Goal: Communication & Community: Answer question/provide support

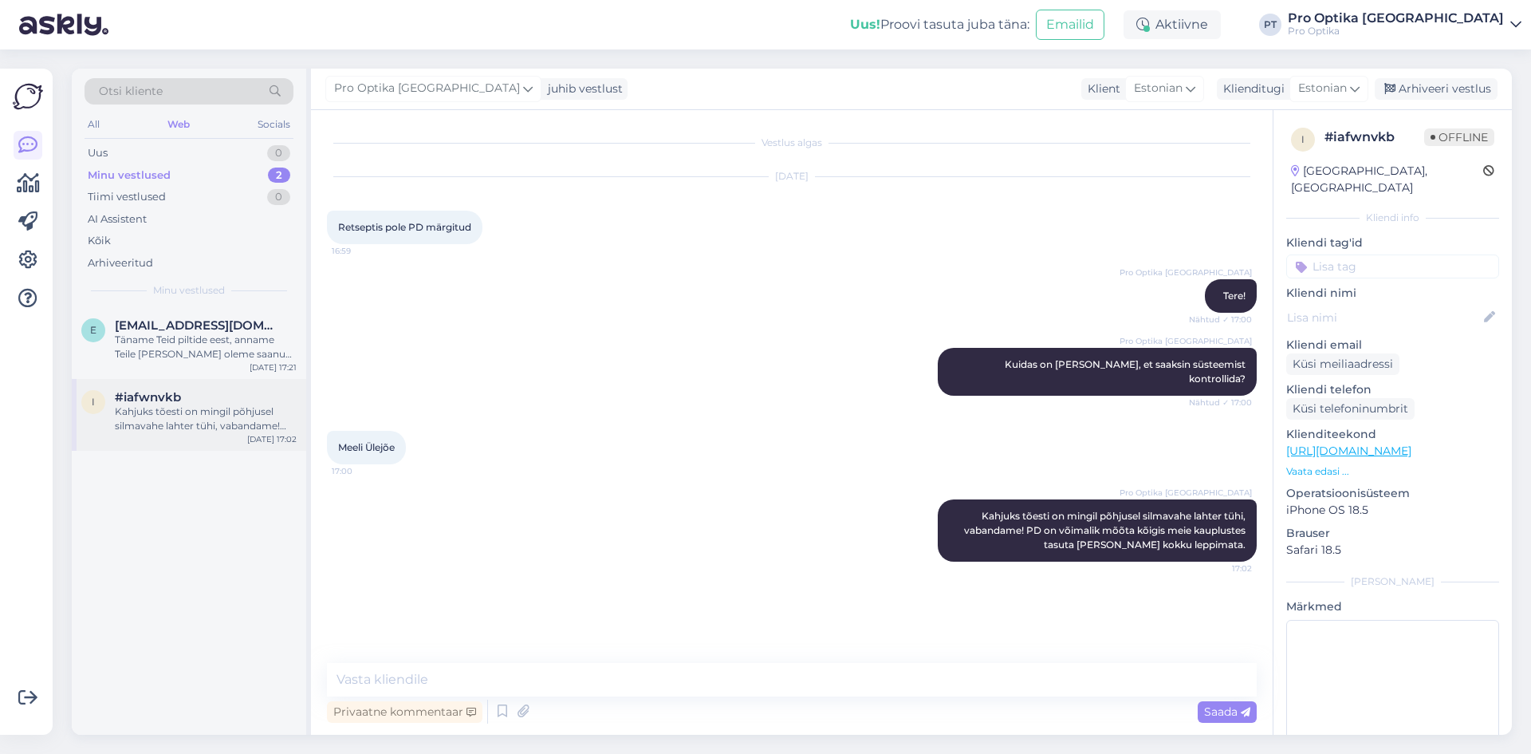
click at [181, 398] on div "#iafwnvkb" at bounding box center [206, 397] width 182 height 14
click at [1419, 99] on div "Arhiveeri vestlus" at bounding box center [1436, 89] width 123 height 22
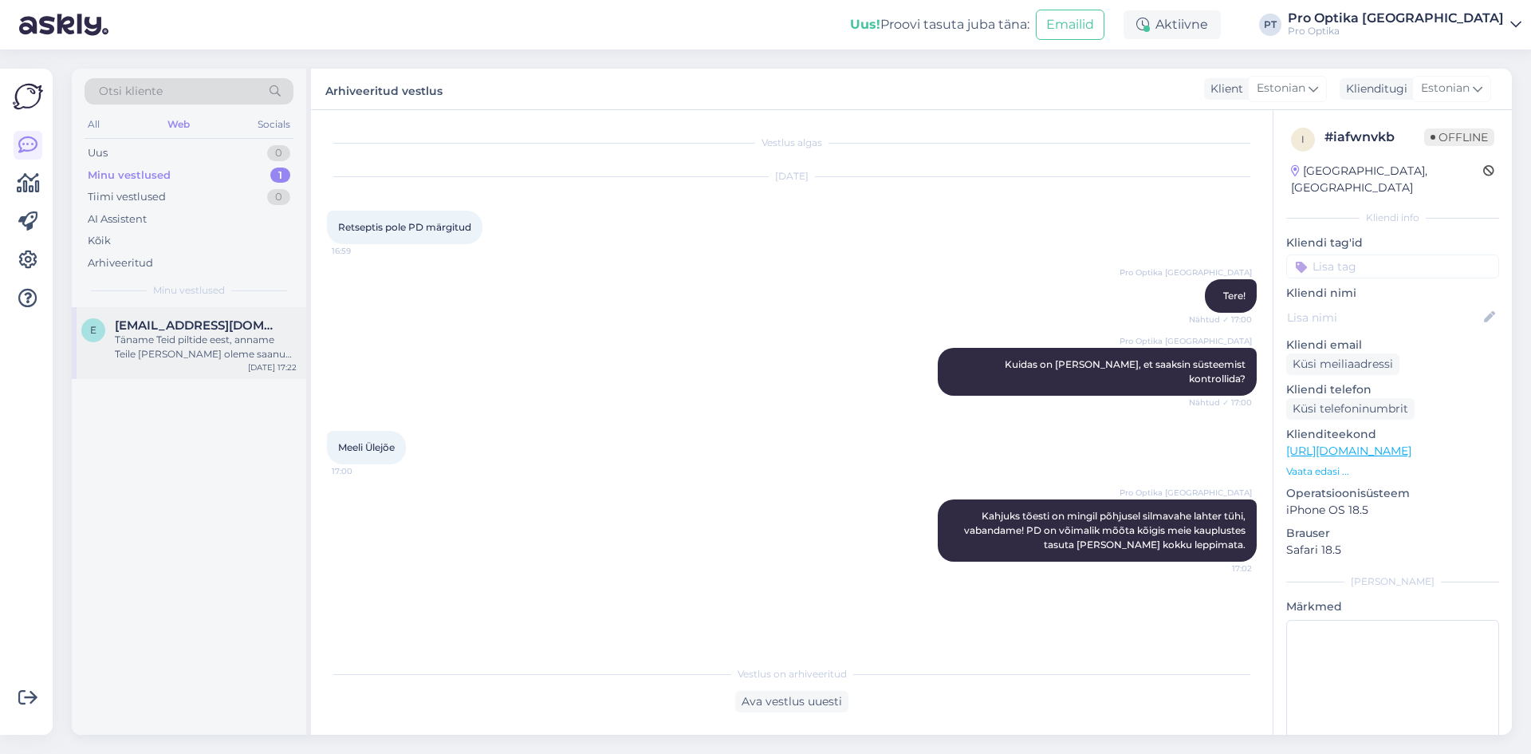
click at [182, 349] on div "Täname Teid piltide eest, anname Teile [PERSON_NAME] oleme saanud vastuse raami…" at bounding box center [206, 347] width 182 height 29
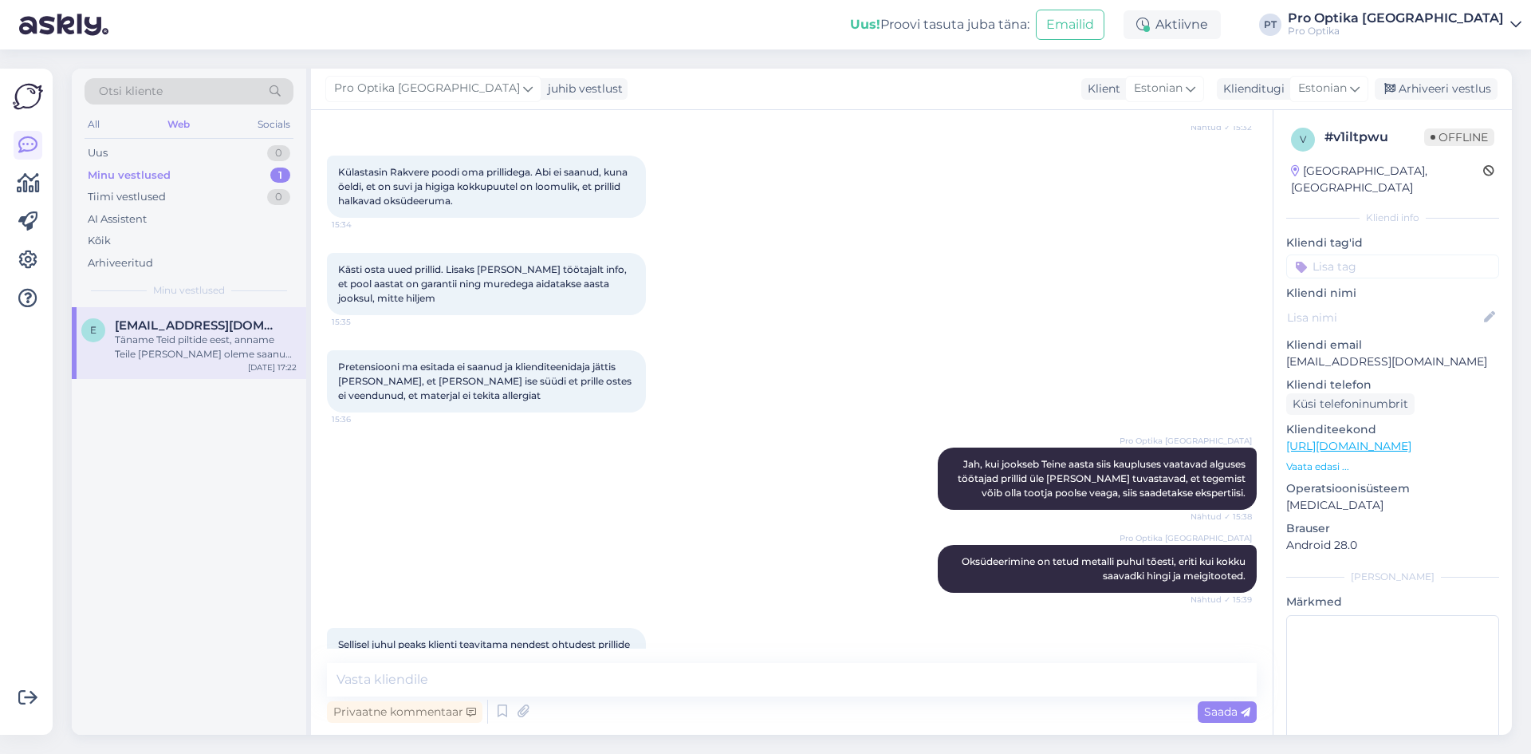
scroll to position [371, 0]
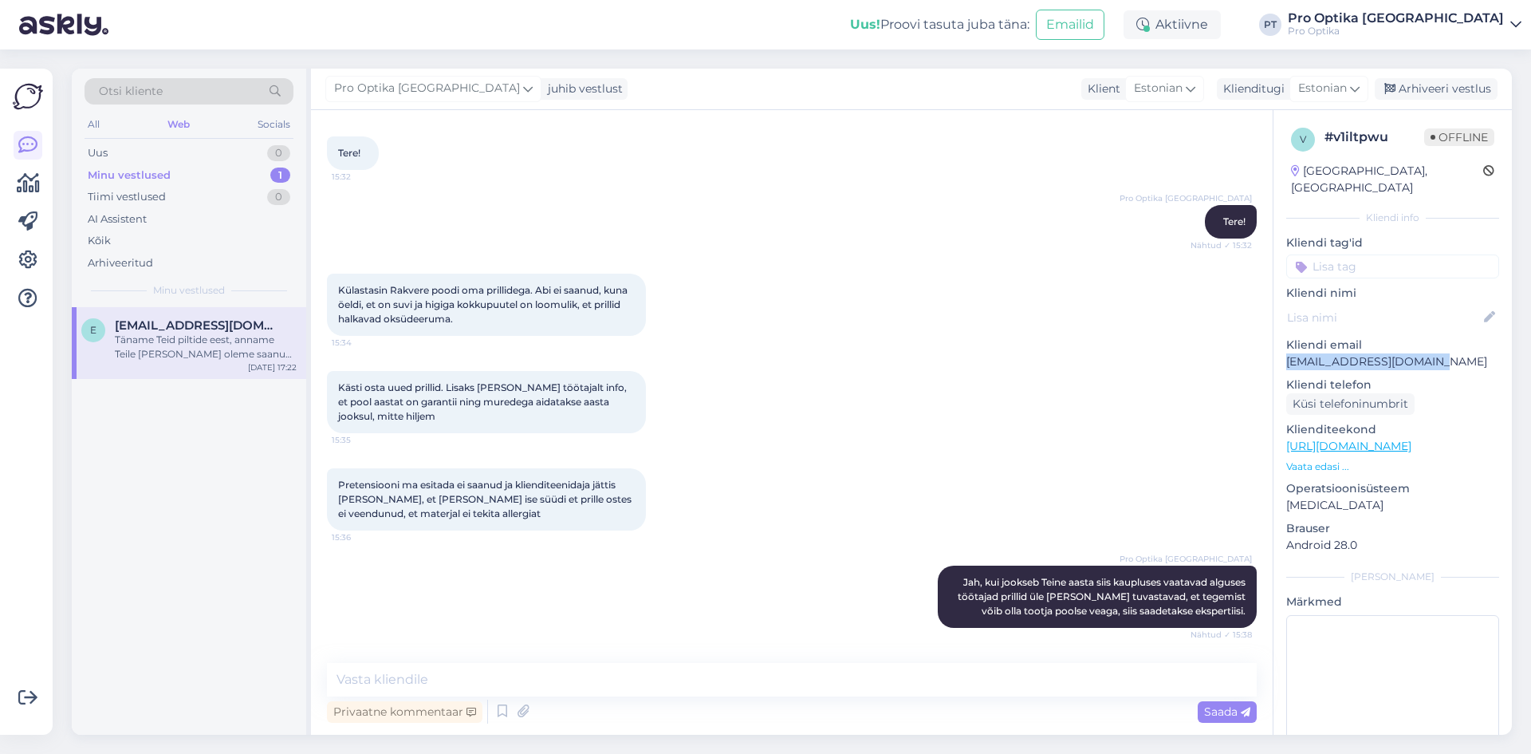
drag, startPoint x: 1430, startPoint y: 345, endPoint x: 1286, endPoint y: 339, distance: 143.7
click at [1286, 353] on p "[EMAIL_ADDRESS][DOMAIN_NAME]" at bounding box center [1392, 361] width 213 height 17
copy p "[EMAIL_ADDRESS][DOMAIN_NAME]"
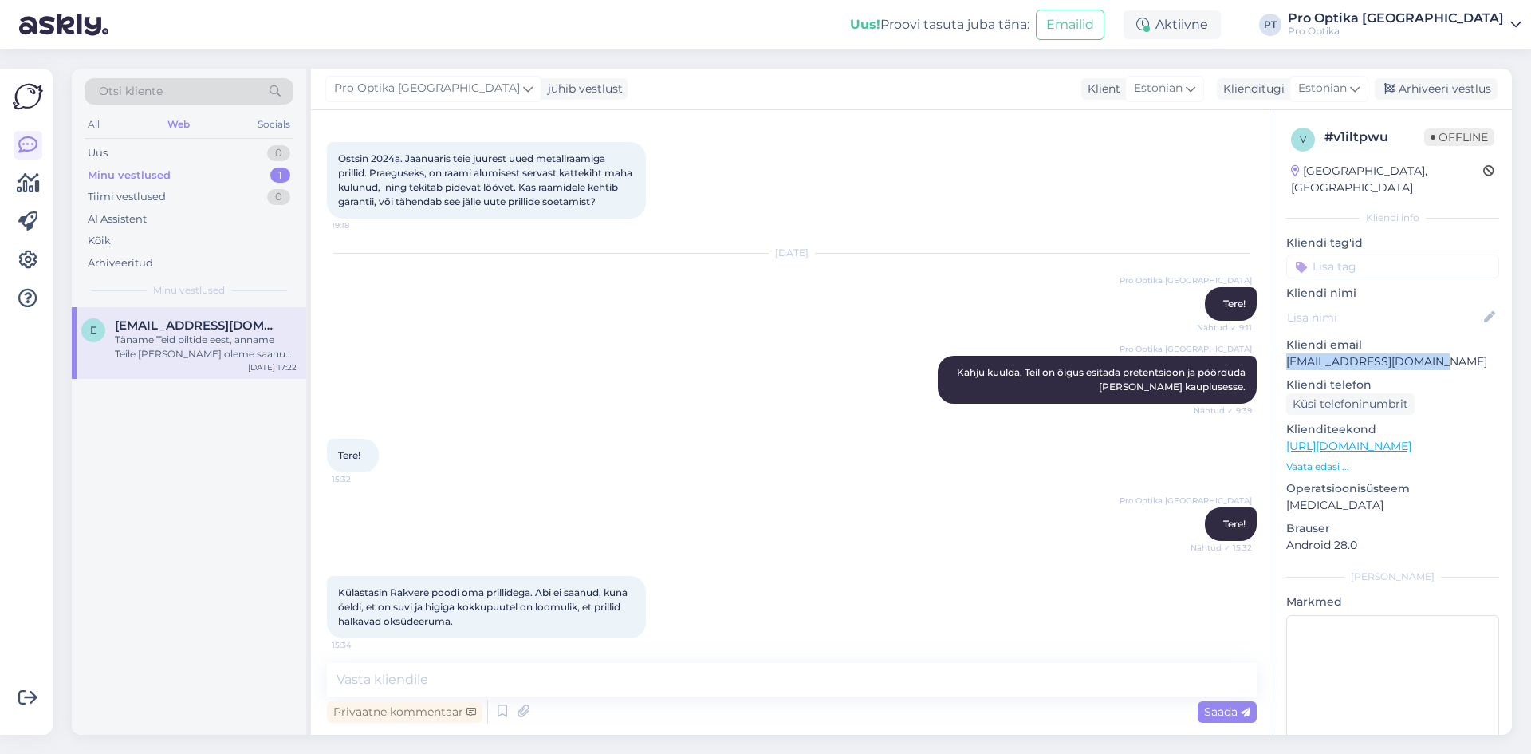
scroll to position [0, 0]
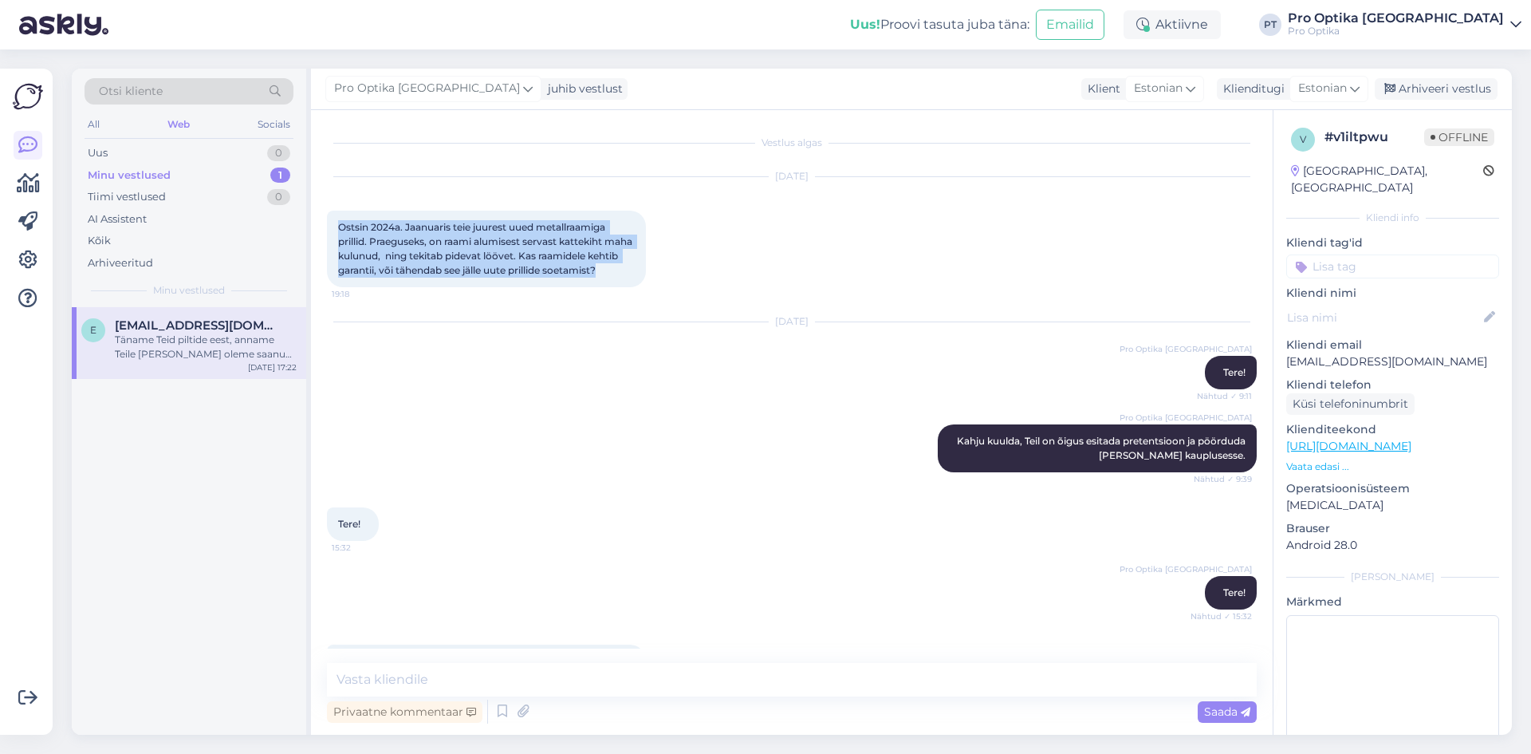
drag, startPoint x: 439, startPoint y: 294, endPoint x: 329, endPoint y: 223, distance: 130.3
click at [329, 223] on div "Ostsin 2024a. Jaanuaris teie juurest uued metallraamiga prillid. Praeguseks, on…" at bounding box center [486, 249] width 319 height 77
copy span "Ostsin 2024a. Jaanuaris teie juurest uued metallraamiga prillid. Praeguseks, on…"
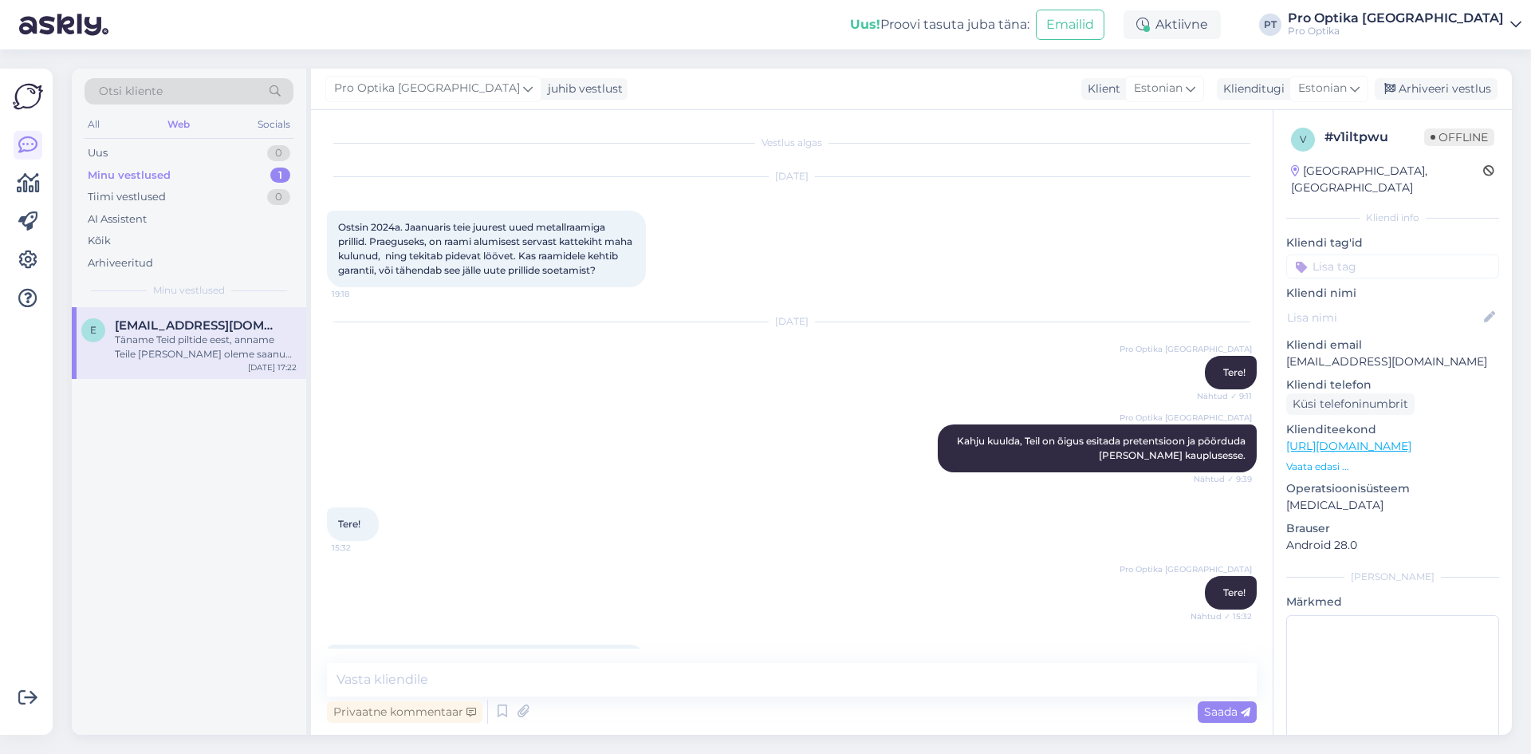
click at [900, 407] on div "[DATE] Pro Optika [GEOGRAPHIC_DATA] Tere! Nähtud ✓ 9:11" at bounding box center [792, 356] width 930 height 102
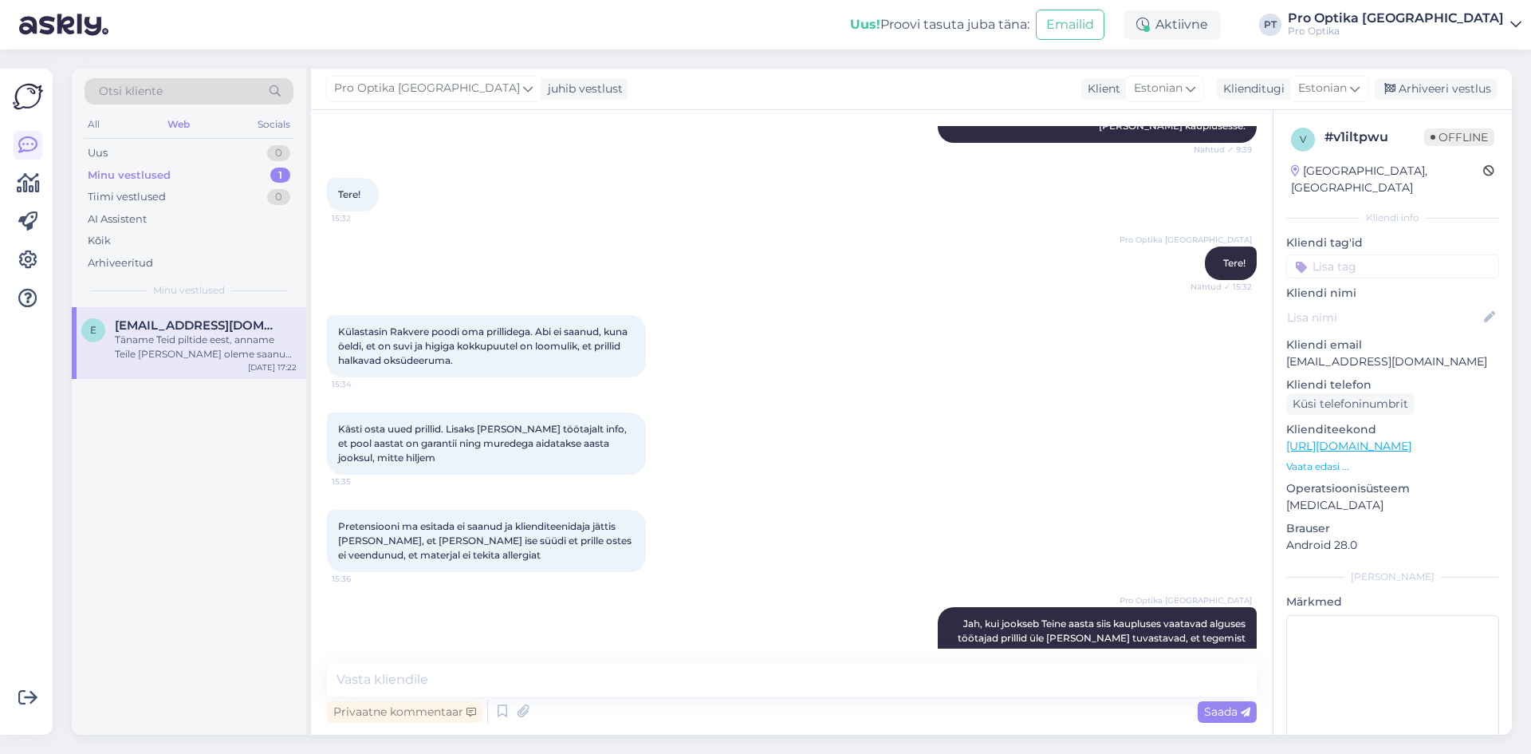
scroll to position [399, 0]
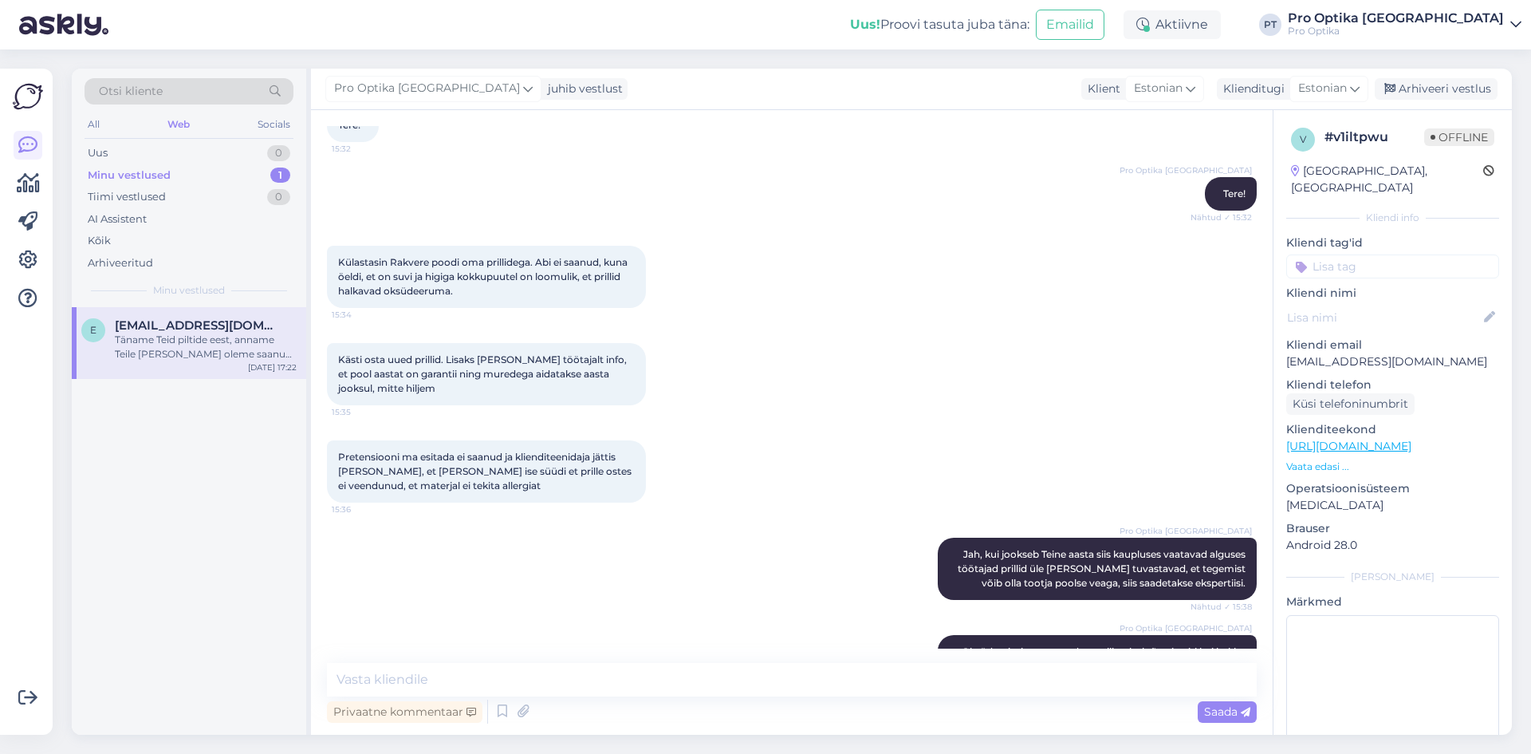
drag, startPoint x: 466, startPoint y: 312, endPoint x: 317, endPoint y: 269, distance: 155.2
click at [317, 269] on div "Vestlus algas [DATE] [GEOGRAPHIC_DATA] 2024a. Jaanuaris teie juurest uued metal…" at bounding box center [792, 422] width 962 height 624
copy span "Külastasin Rakvere poodi oma prillidega. Abi ei saanud, kuna öeldi, et on suvi …"
click at [1030, 407] on div "Kästi osta uued prillid. Lisaks [PERSON_NAME] töötajalt info, et pool aastat on…" at bounding box center [792, 373] width 930 height 97
drag, startPoint x: 376, startPoint y: 410, endPoint x: 333, endPoint y: 376, distance: 55.0
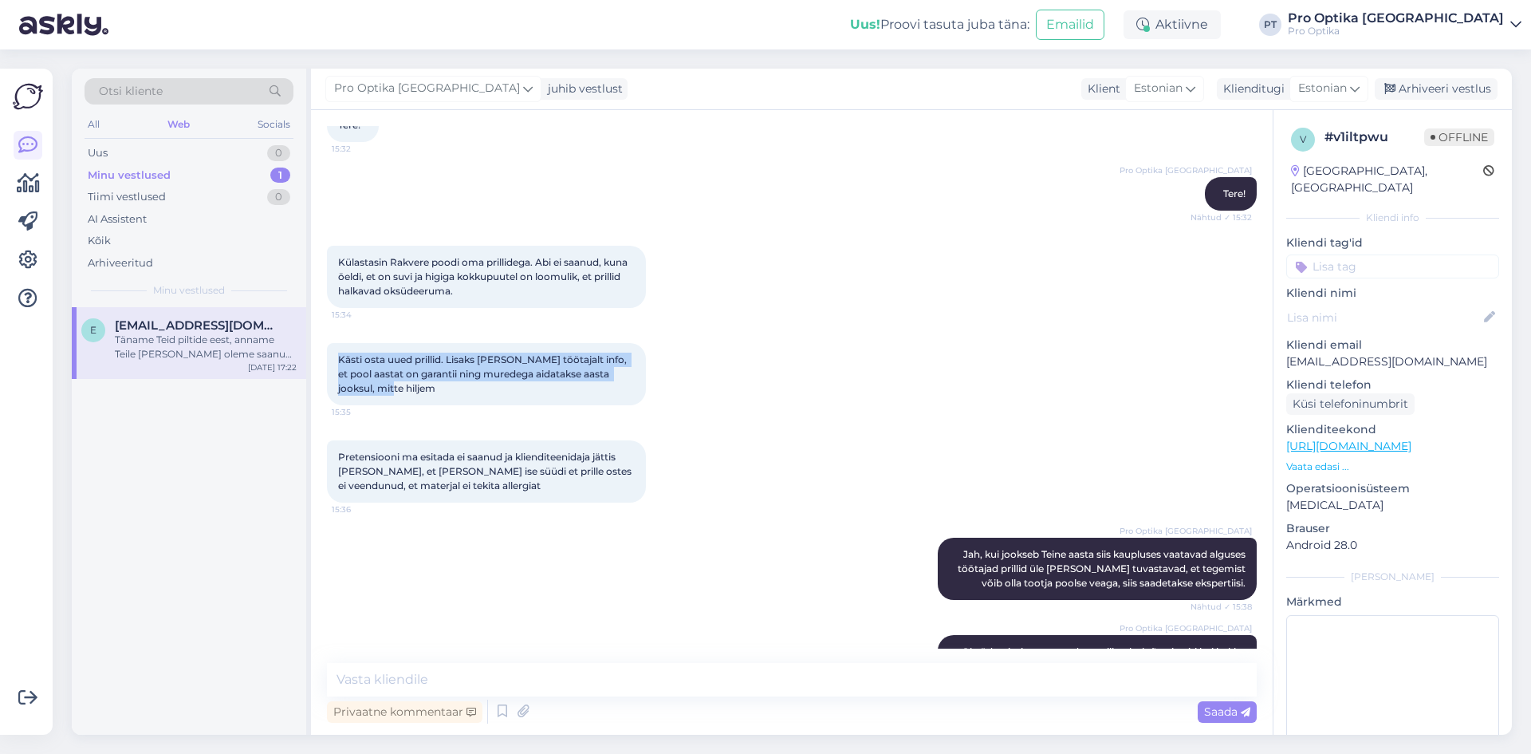
click at [333, 376] on div "Kästi osta uued prillid. Lisaks [PERSON_NAME] töötajalt info, et pool aastat on…" at bounding box center [486, 374] width 319 height 62
copy span "Kästi osta uued prillid. Lisaks [PERSON_NAME] töötajalt info, et pool aastat on…"
drag, startPoint x: 868, startPoint y: 435, endPoint x: 662, endPoint y: 477, distance: 210.8
click at [868, 423] on div "Kästi osta uued prillid. Lisaks [PERSON_NAME] töötajalt info, et pool aastat on…" at bounding box center [792, 373] width 930 height 97
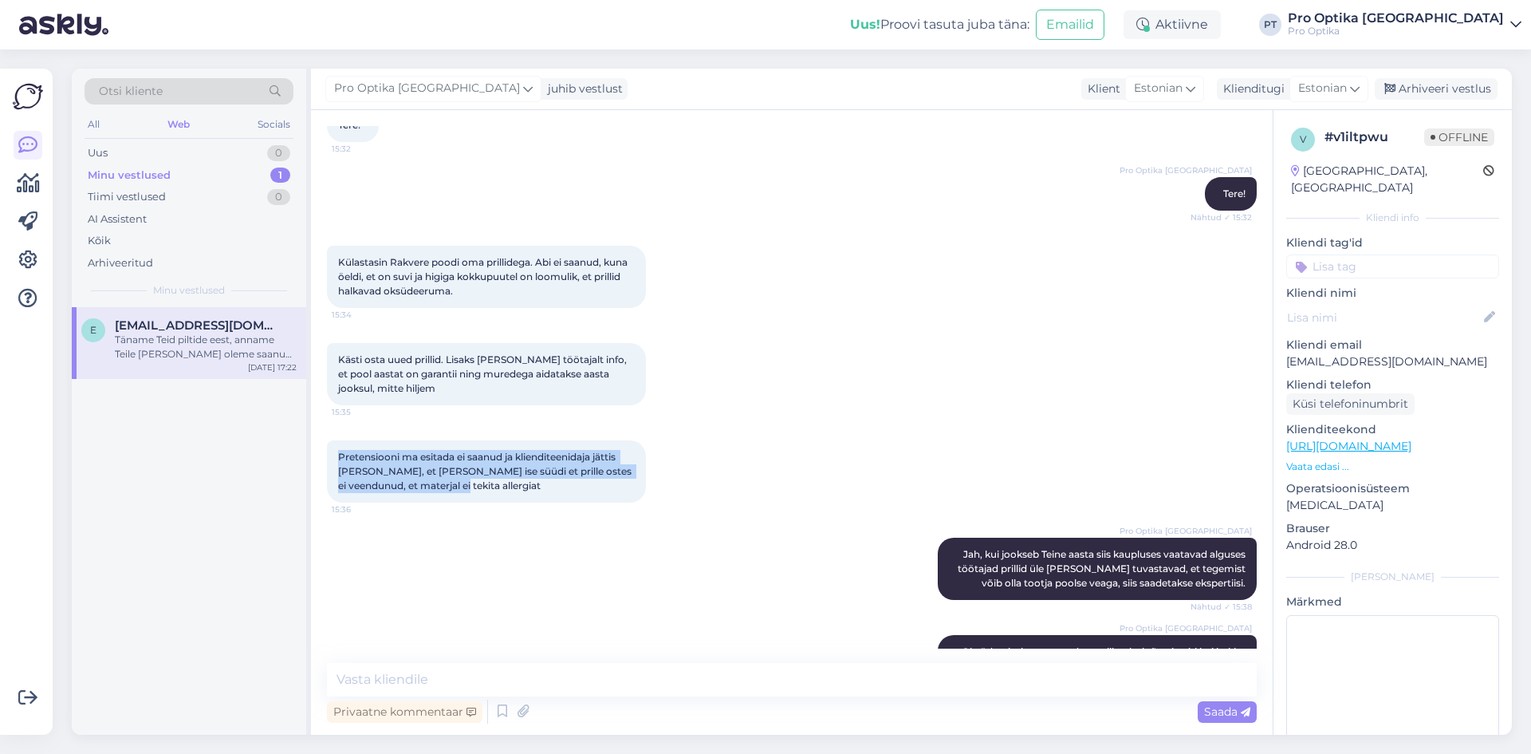
drag, startPoint x: 463, startPoint y: 503, endPoint x: 324, endPoint y: 465, distance: 143.9
click at [324, 465] on div "Vestlus algas [DATE] [GEOGRAPHIC_DATA] 2024a. Jaanuaris teie juurest uued metal…" at bounding box center [792, 422] width 962 height 624
copy span "Pretensiooni ma esitada ei saanud ja klienditeenidaja jättis [PERSON_NAME], et …"
click at [854, 423] on div "Kästi osta uued prillid. Lisaks [PERSON_NAME] töötajalt info, et pool aastat on…" at bounding box center [792, 373] width 930 height 97
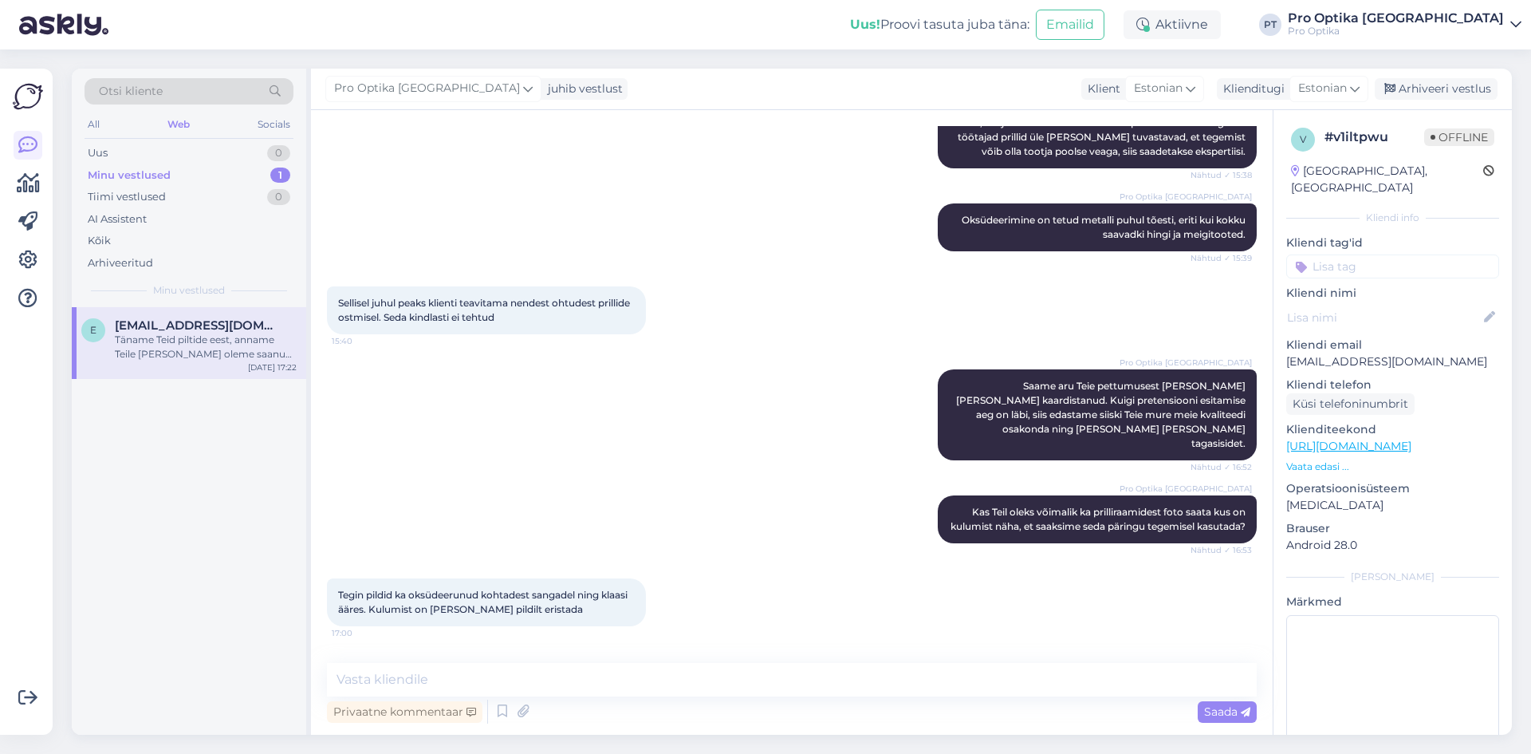
scroll to position [877, 0]
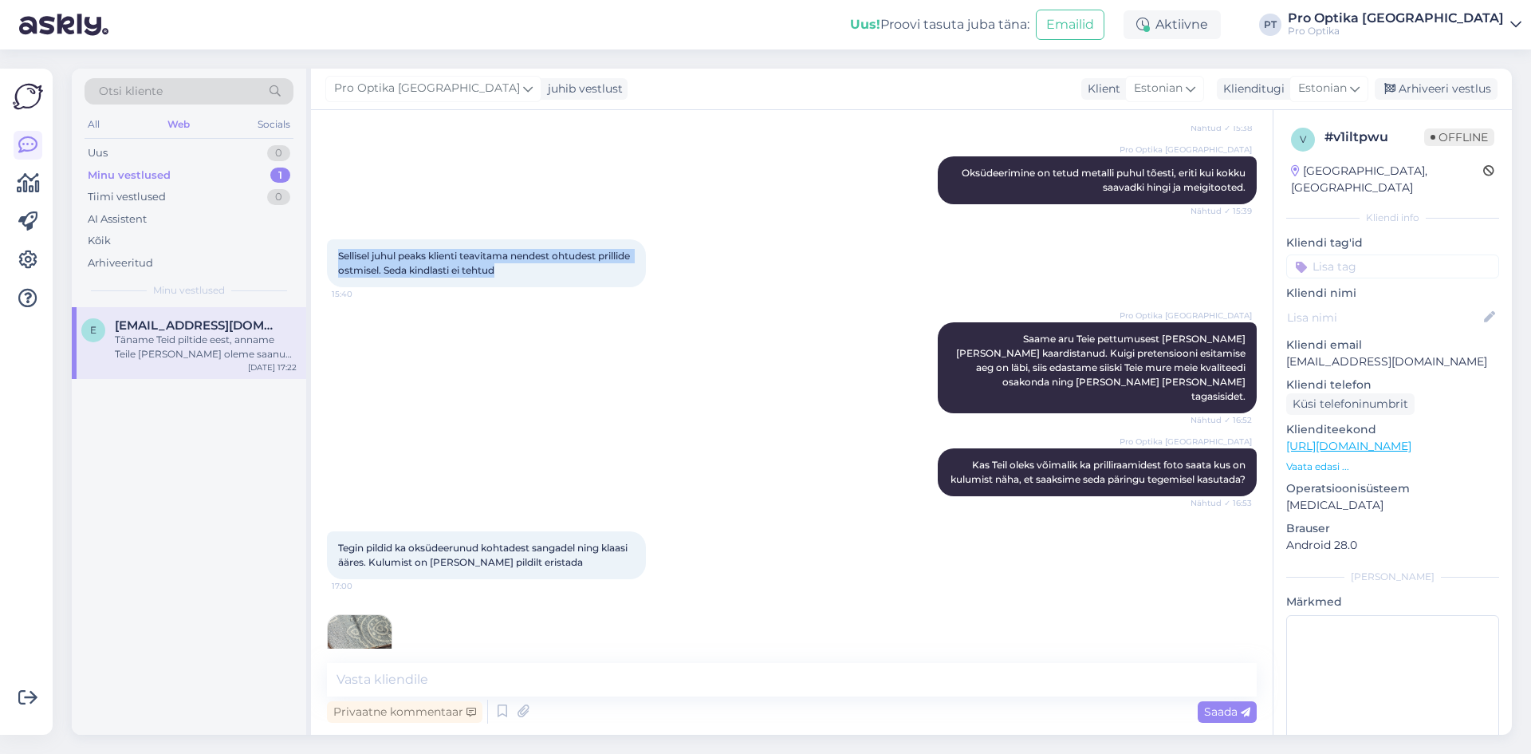
drag, startPoint x: 553, startPoint y: 287, endPoint x: 317, endPoint y: 270, distance: 235.9
click at [317, 270] on div "Vestlus algas [DATE] [GEOGRAPHIC_DATA] 2024a. Jaanuaris teie juurest uued metal…" at bounding box center [792, 422] width 962 height 624
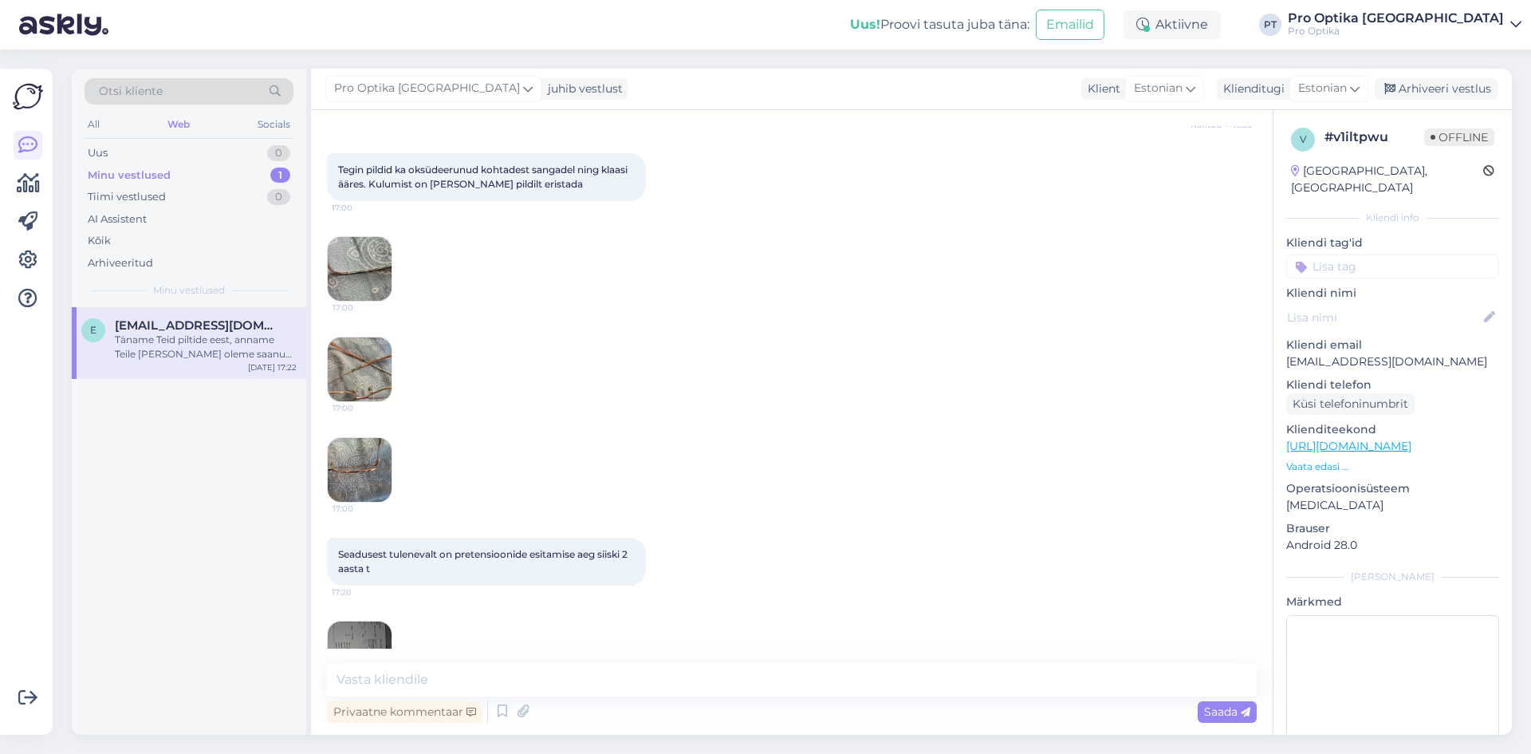
scroll to position [1168, 0]
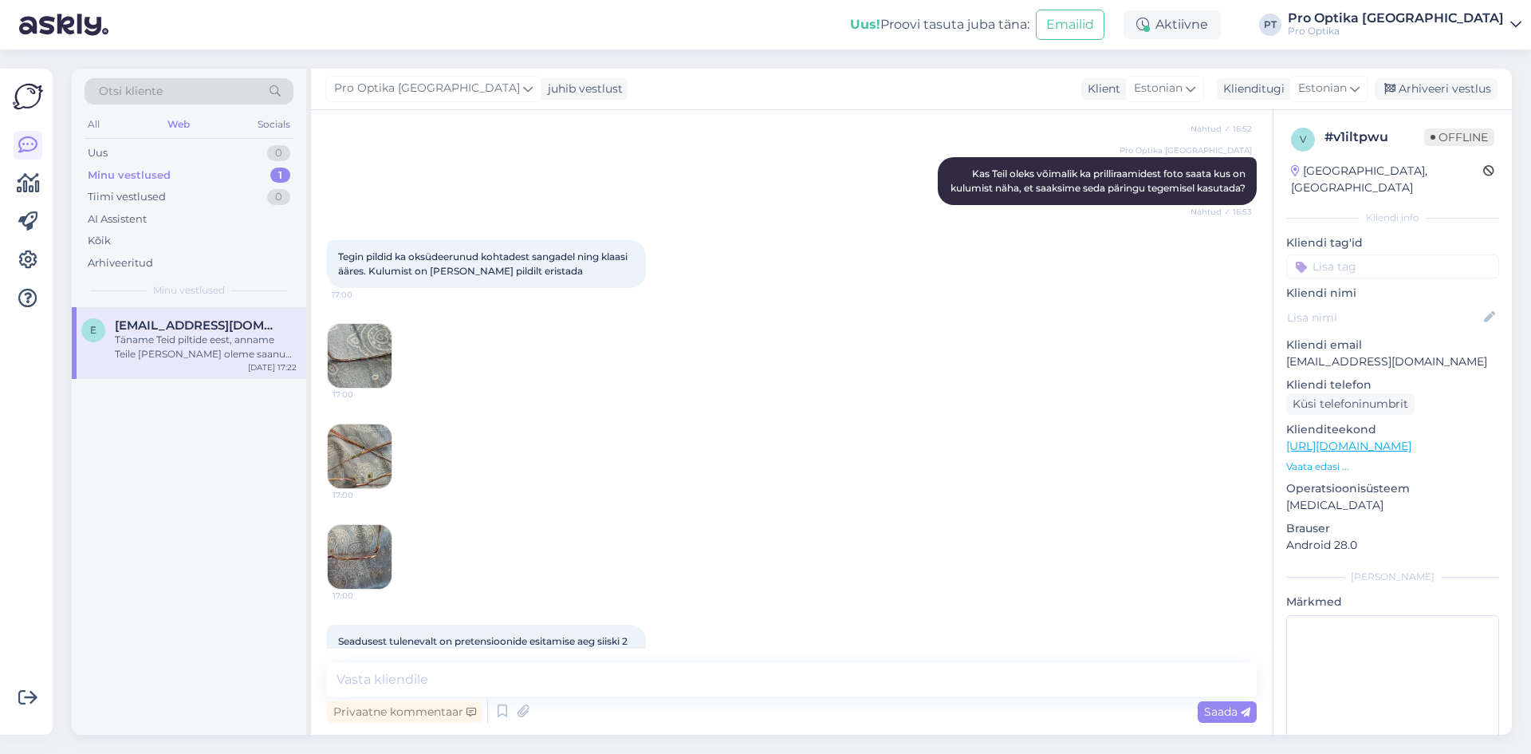
click at [361, 381] on img at bounding box center [360, 356] width 64 height 64
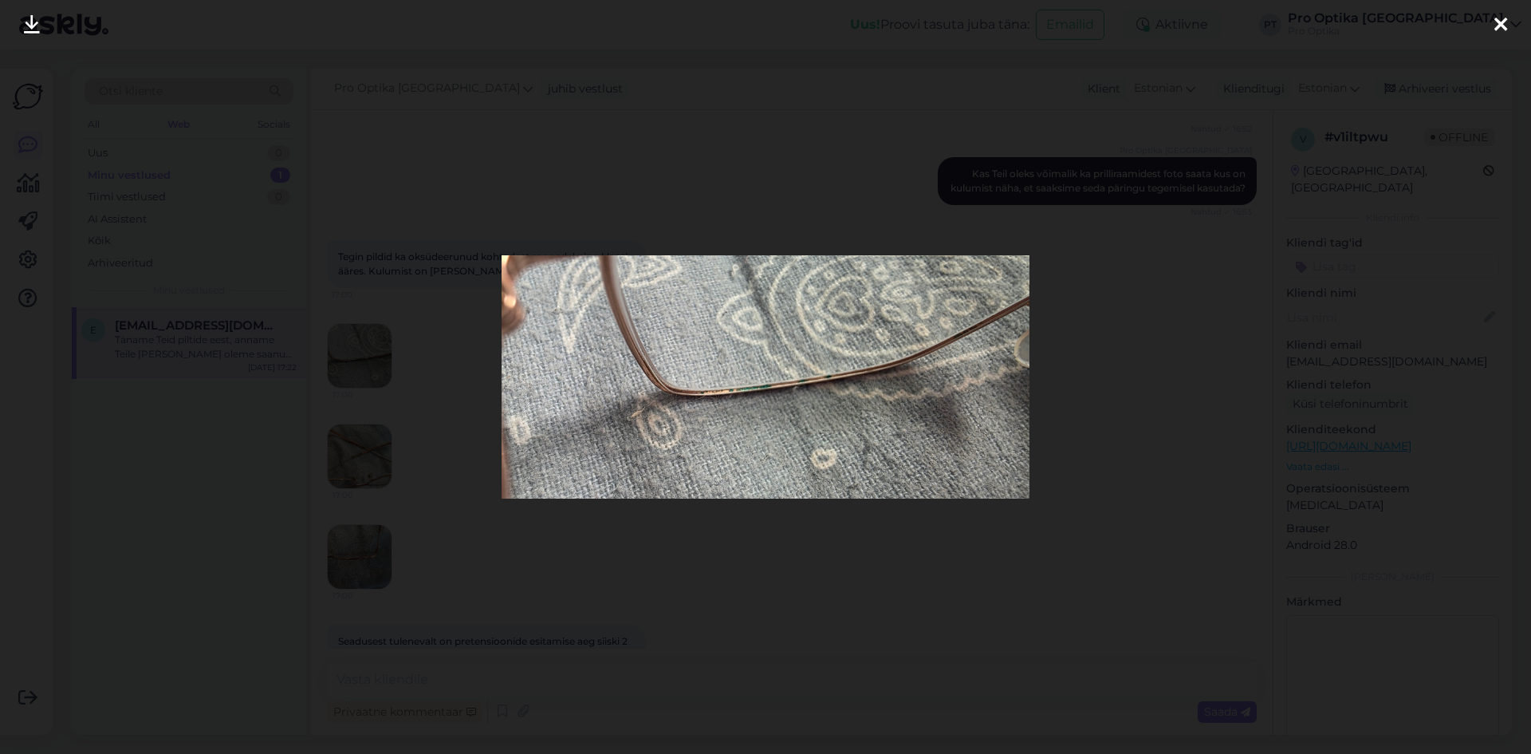
click at [1106, 325] on div at bounding box center [765, 377] width 1531 height 754
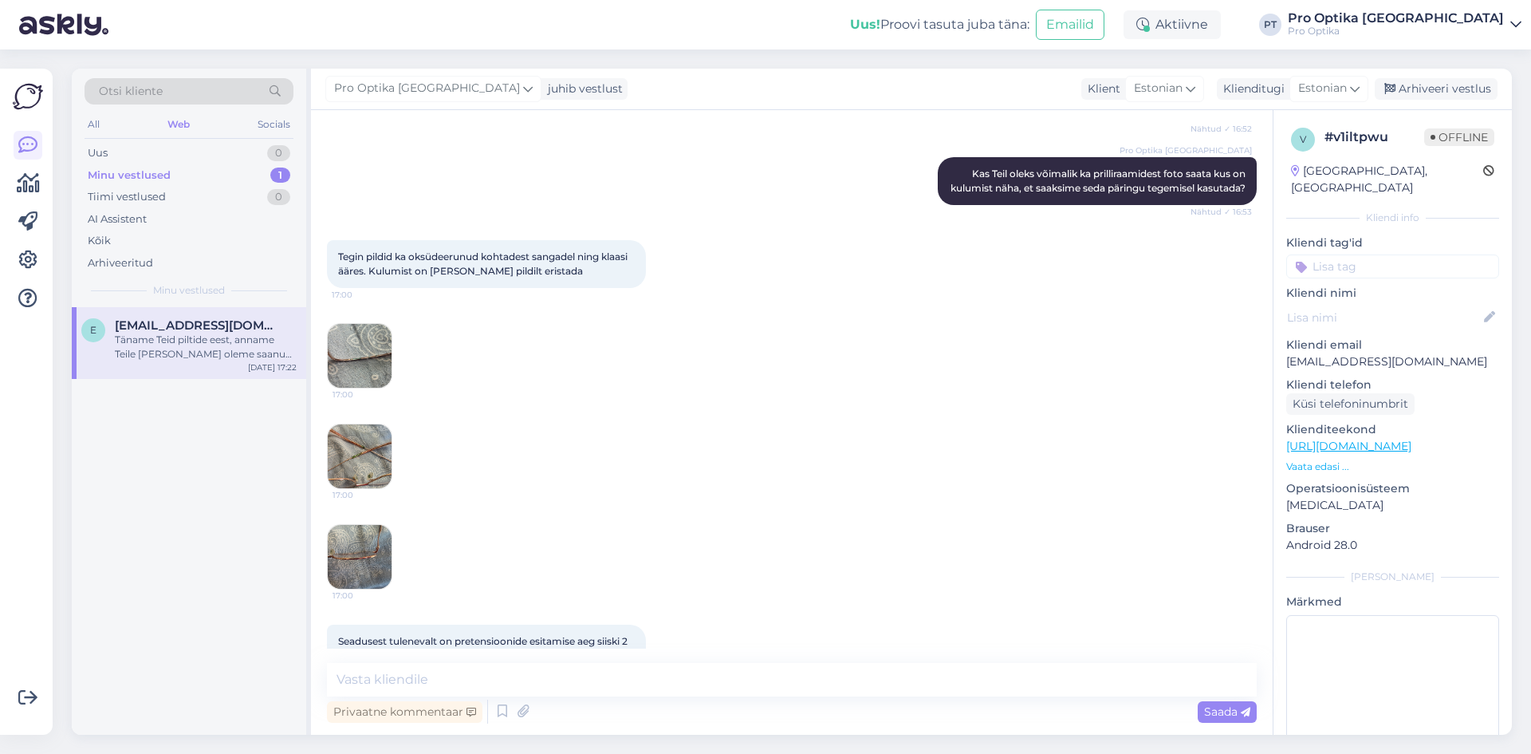
click at [368, 488] on img at bounding box center [360, 456] width 64 height 64
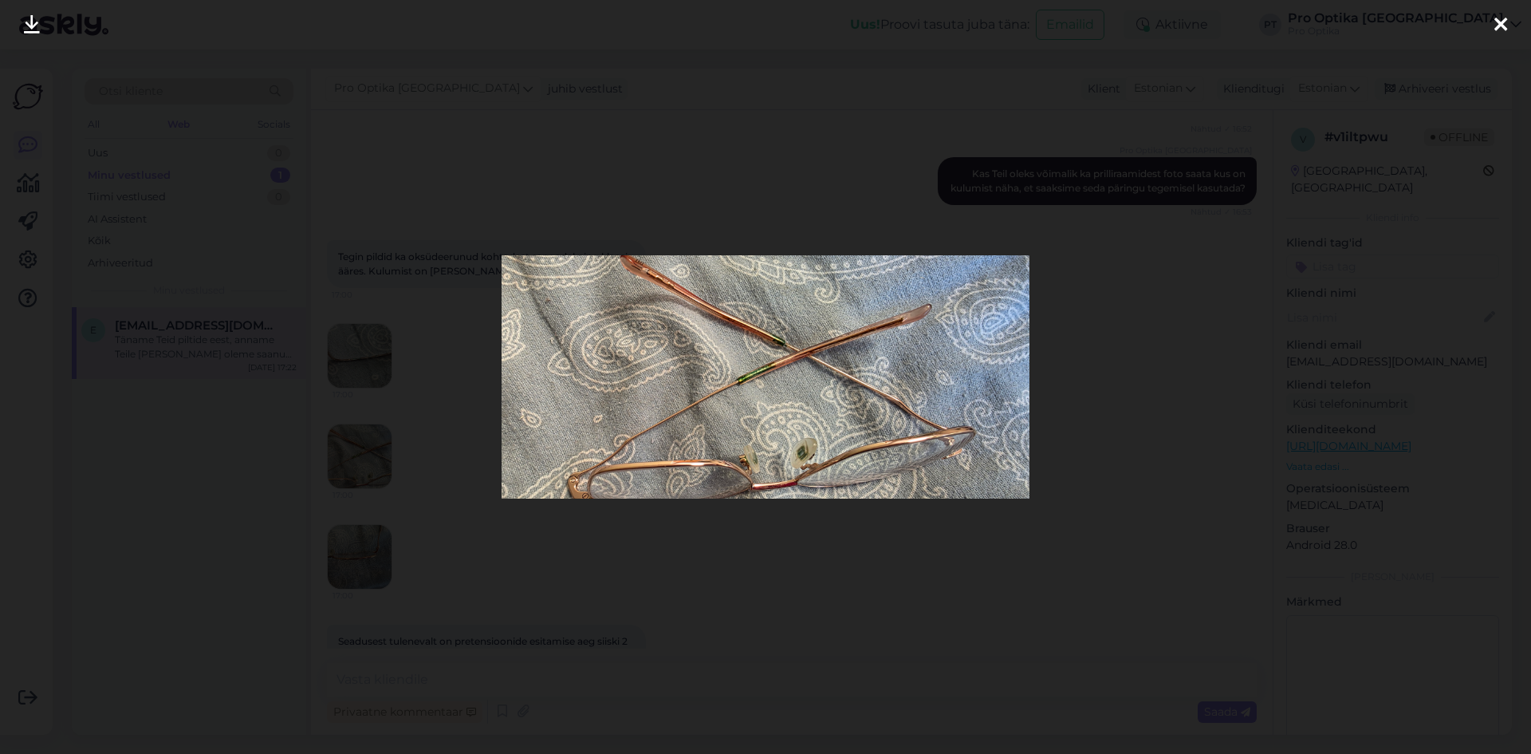
click at [1114, 295] on div at bounding box center [765, 377] width 1531 height 754
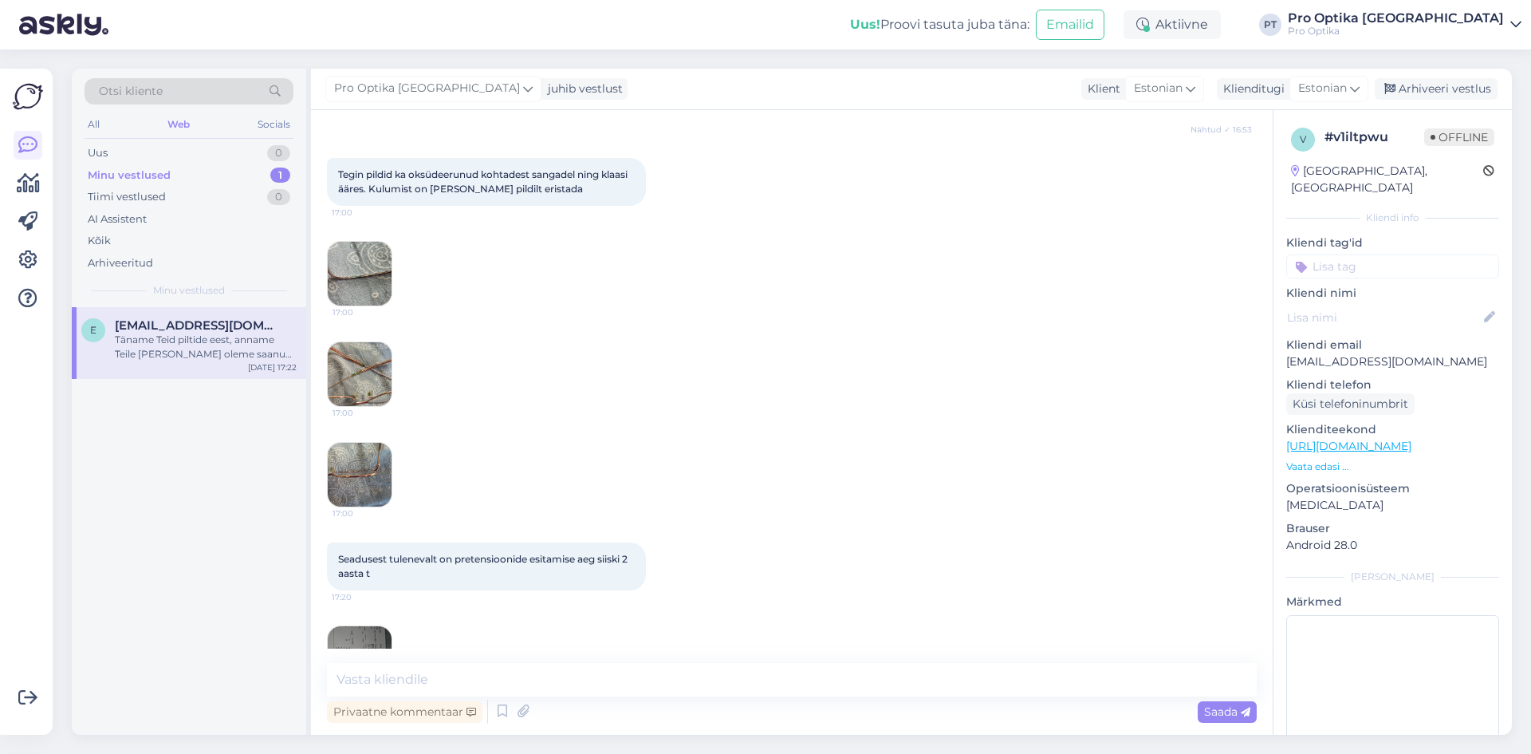
scroll to position [1328, 0]
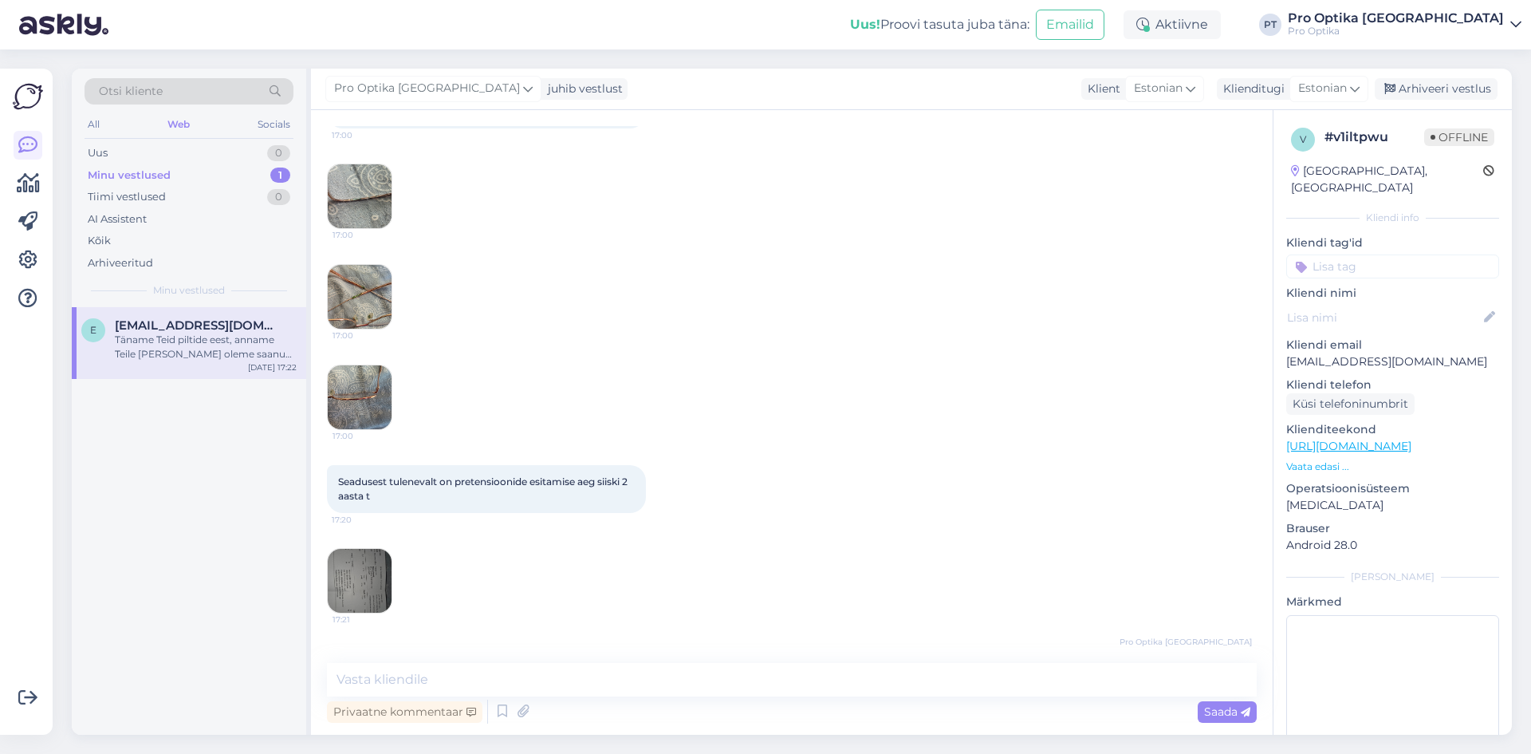
click at [367, 422] on img at bounding box center [360, 397] width 64 height 64
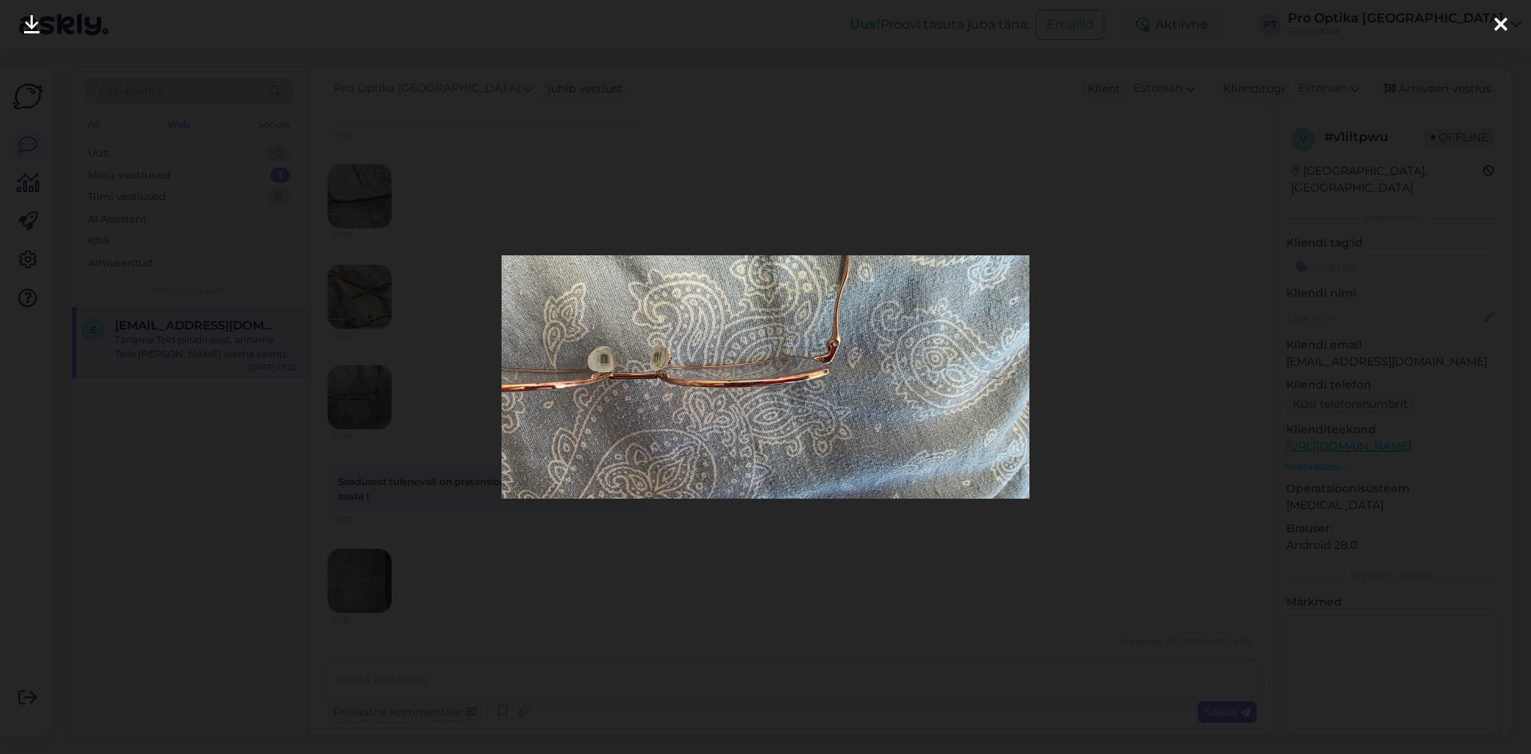
click at [1136, 504] on div at bounding box center [765, 377] width 1531 height 754
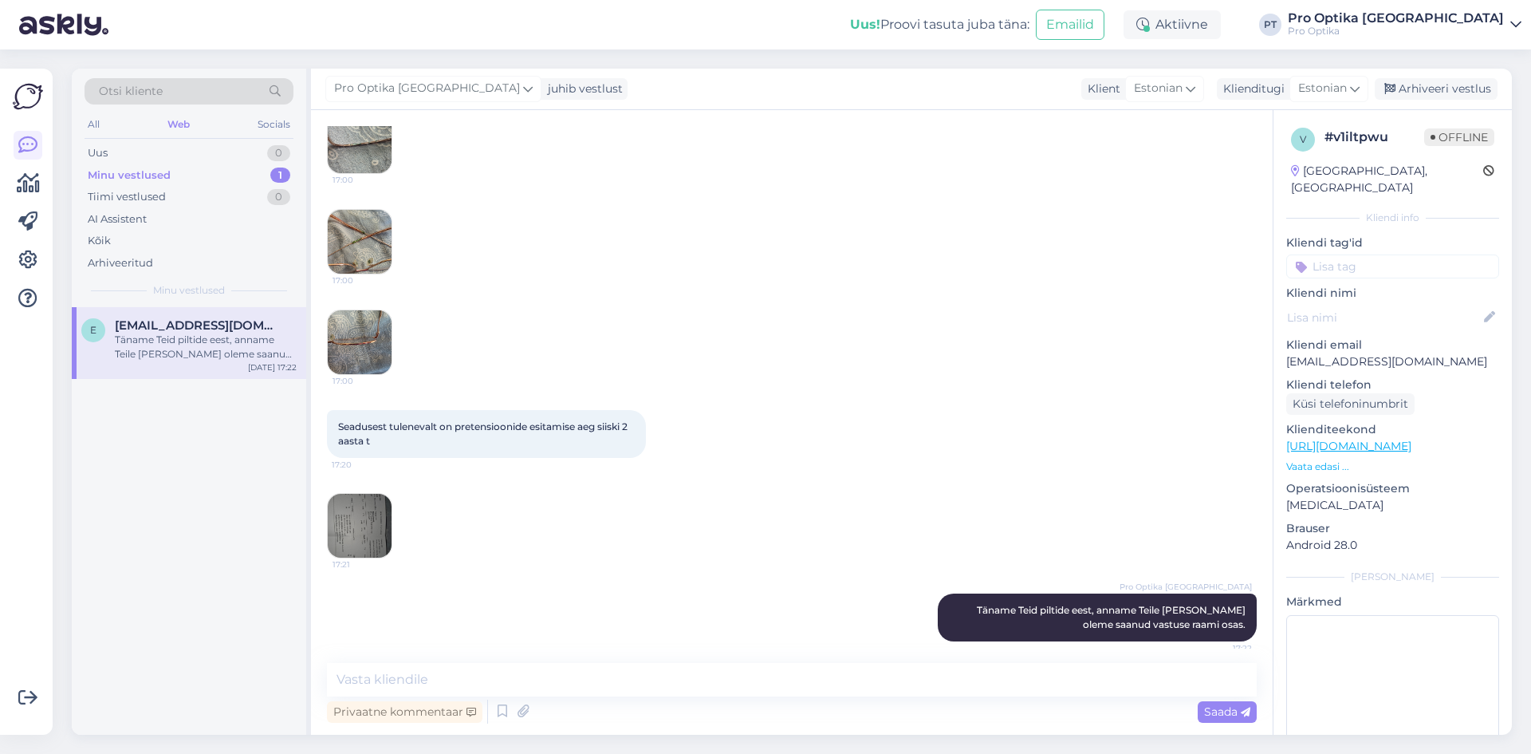
scroll to position [1407, 0]
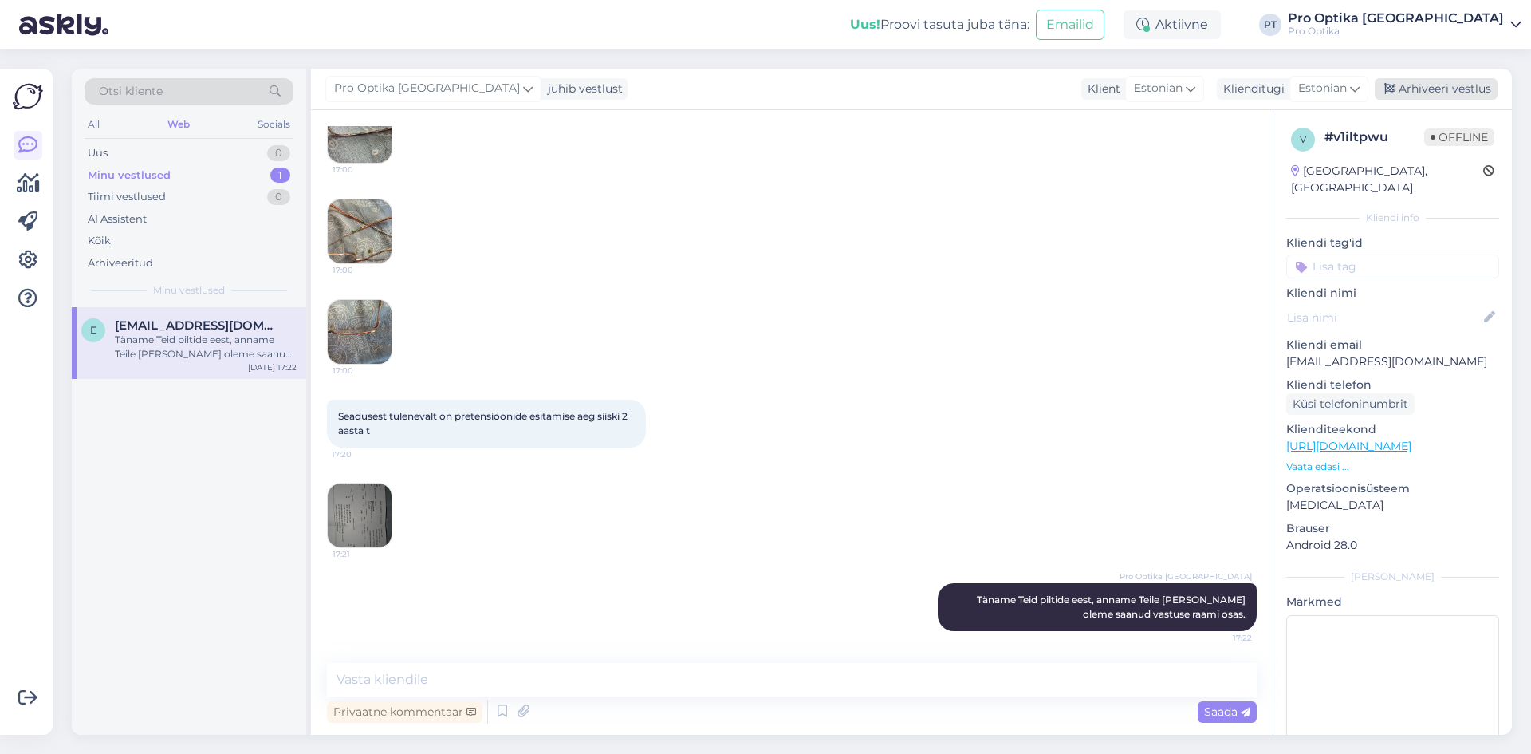
click at [1419, 85] on div "Arhiveeri vestlus" at bounding box center [1436, 89] width 123 height 22
